Goal: Communication & Community: Answer question/provide support

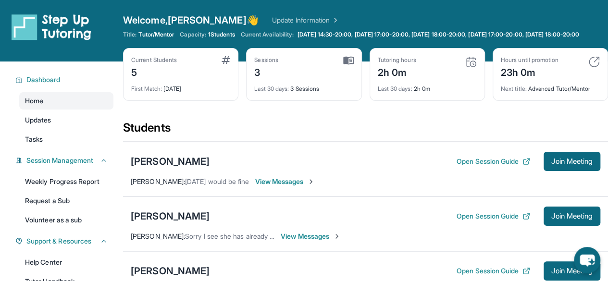
click at [410, 101] on div "Tutoring hours 2h 0m Last 30 days : 2h 0m" at bounding box center [427, 74] width 115 height 53
click at [405, 90] on div "Last 30 days : 2h 0m" at bounding box center [427, 85] width 99 height 13
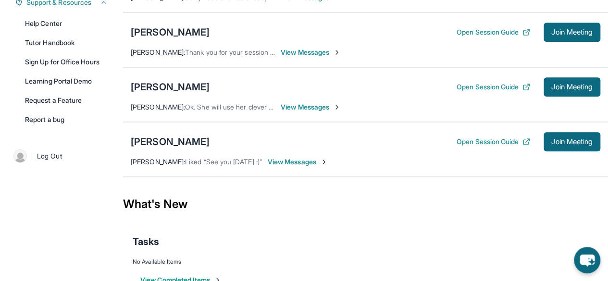
scroll to position [238, 0]
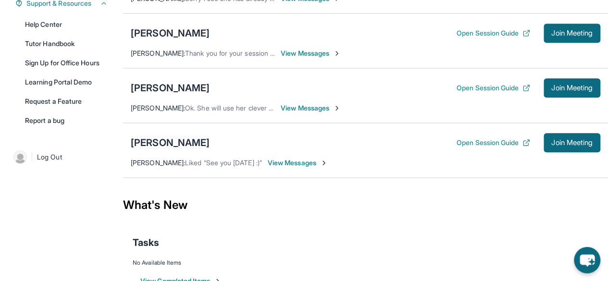
click at [169, 149] on div "[PERSON_NAME]" at bounding box center [170, 142] width 79 height 13
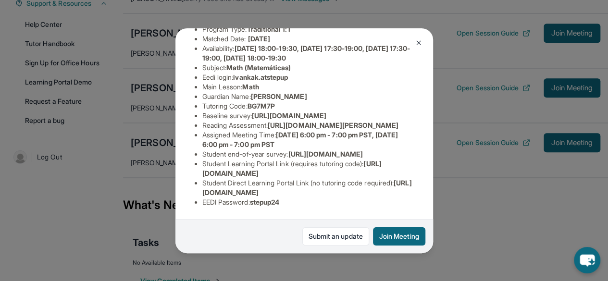
scroll to position [223, 0]
click at [200, 181] on ul "Preferred Language of Guardian: English District: Glendale Unified School Distr…" at bounding box center [304, 101] width 219 height 211
drag, startPoint x: 201, startPoint y: 185, endPoint x: 403, endPoint y: 183, distance: 201.4
click at [403, 183] on ul "Preferred Language of Guardian: English District: Glendale Unified School Distr…" at bounding box center [304, 101] width 219 height 211
copy span "[URL][DOMAIN_NAME]"
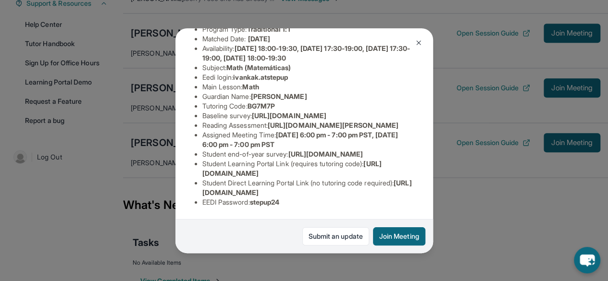
click at [418, 39] on img at bounding box center [419, 43] width 8 height 8
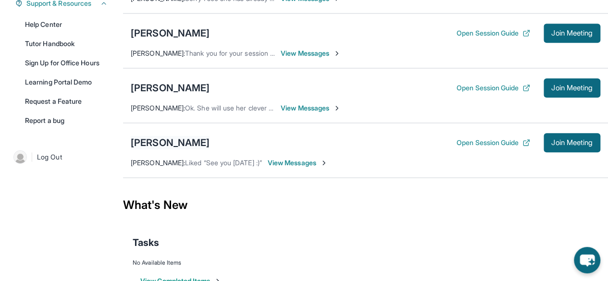
click at [188, 147] on div "[PERSON_NAME]" at bounding box center [170, 142] width 79 height 13
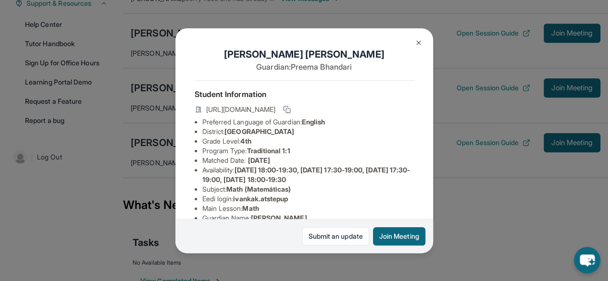
scroll to position [6, 0]
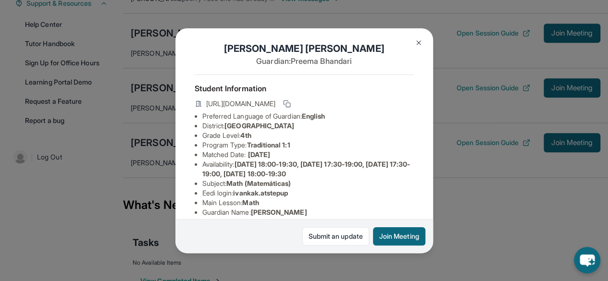
click at [419, 37] on button at bounding box center [418, 42] width 19 height 19
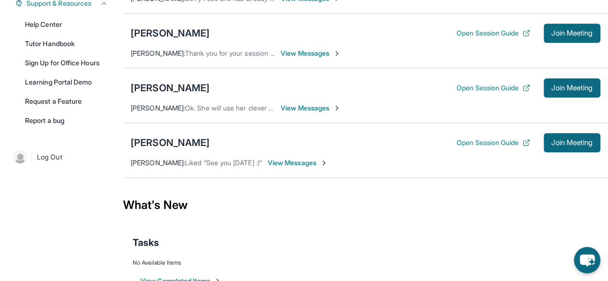
click at [301, 168] on span "View Messages" at bounding box center [298, 163] width 60 height 10
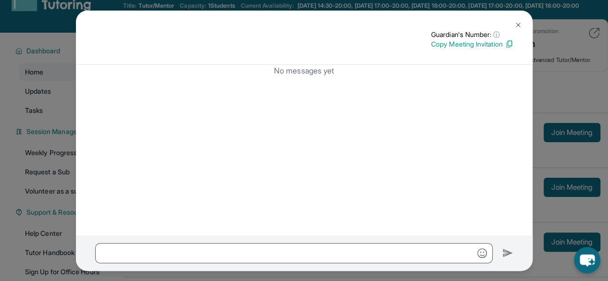
scroll to position [13, 0]
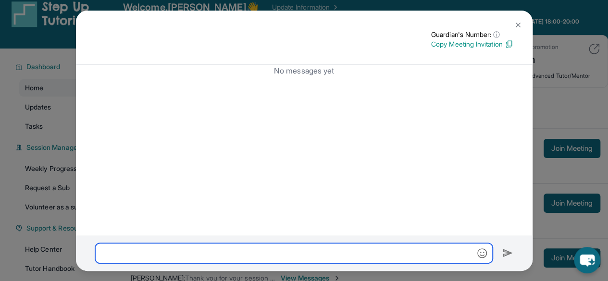
click at [220, 253] on input "text" at bounding box center [293, 253] width 397 height 20
paste input "**********"
type input "**********"
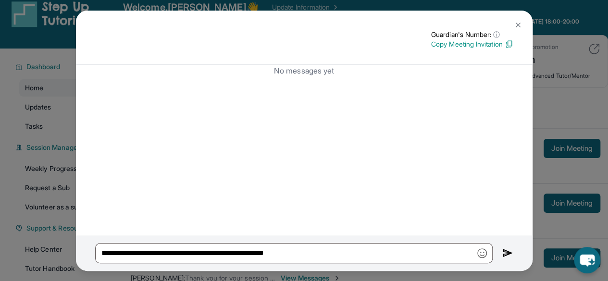
click at [502, 256] on img at bounding box center [507, 254] width 11 height 12
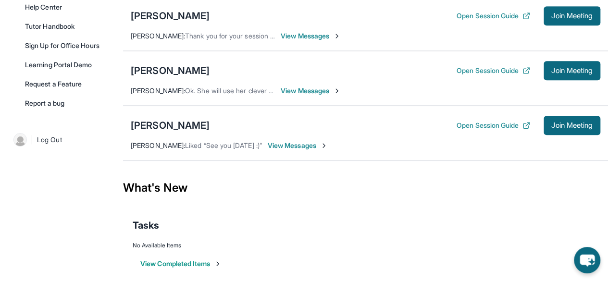
scroll to position [256, 0]
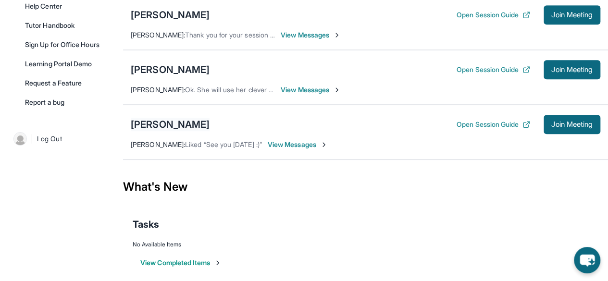
click at [177, 131] on div "[PERSON_NAME]" at bounding box center [170, 124] width 79 height 13
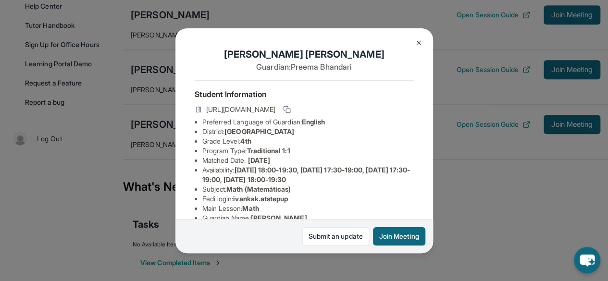
click at [421, 43] on img at bounding box center [419, 43] width 8 height 8
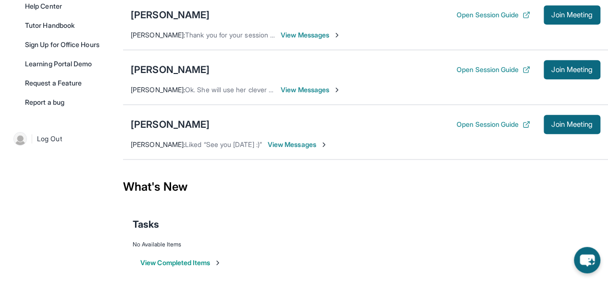
click at [288, 149] on span "View Messages" at bounding box center [298, 145] width 60 height 10
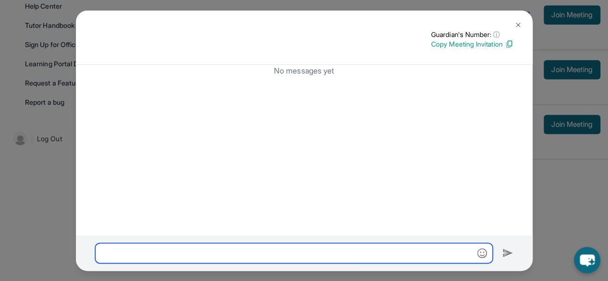
click at [296, 247] on input "text" at bounding box center [293, 253] width 397 height 20
paste input "**********"
type input "**********"
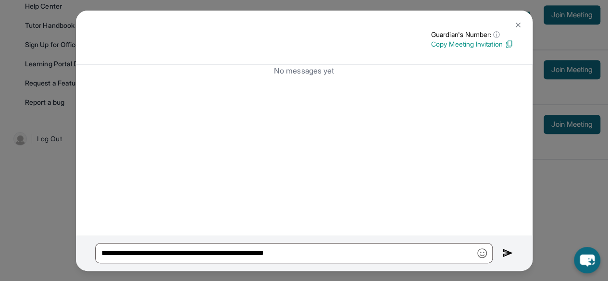
click at [518, 26] on img at bounding box center [518, 25] width 8 height 8
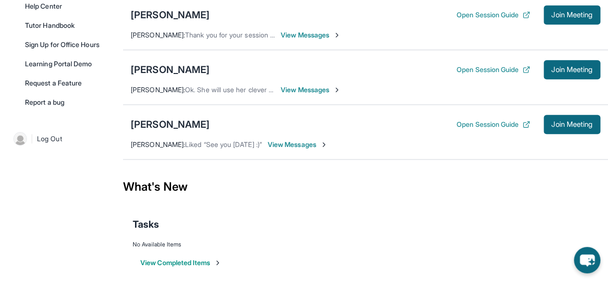
scroll to position [233, 0]
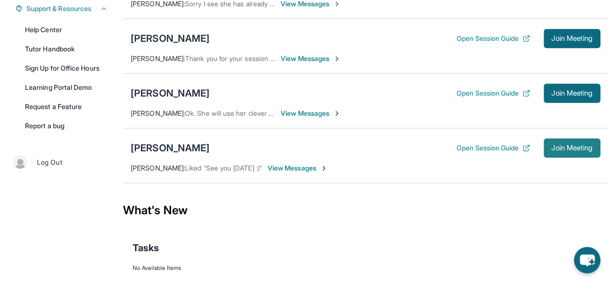
click at [567, 158] on button "Join Meeting" at bounding box center [572, 147] width 57 height 19
drag, startPoint x: 287, startPoint y: 177, endPoint x: 251, endPoint y: 170, distance: 36.8
click at [260, 173] on div "Preema Bhandari : Liked “See you Monday :)” View Messages" at bounding box center [229, 168] width 197 height 10
